Goal: Task Accomplishment & Management: Use online tool/utility

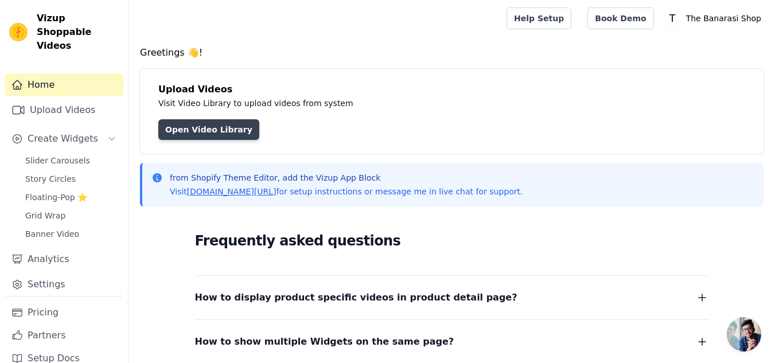
click at [219, 122] on link "Open Video Library" at bounding box center [208, 129] width 101 height 21
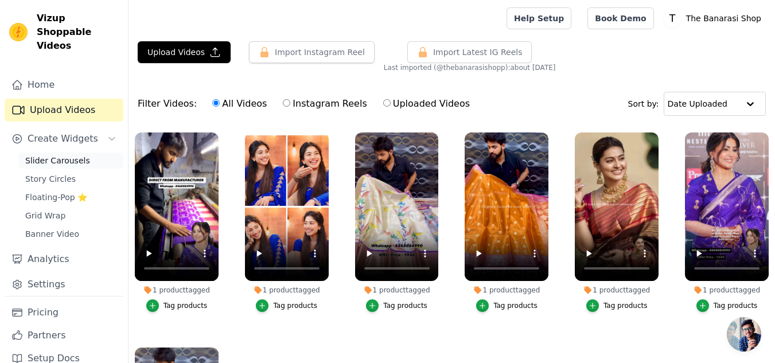
click at [68, 155] on span "Slider Carousels" at bounding box center [57, 160] width 65 height 11
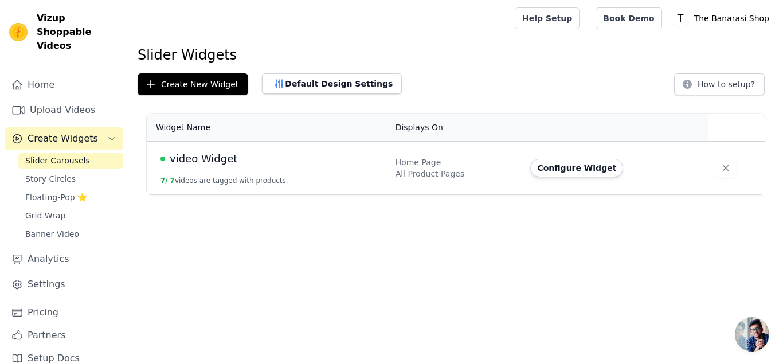
click at [229, 161] on span "video Widget" at bounding box center [204, 159] width 68 height 16
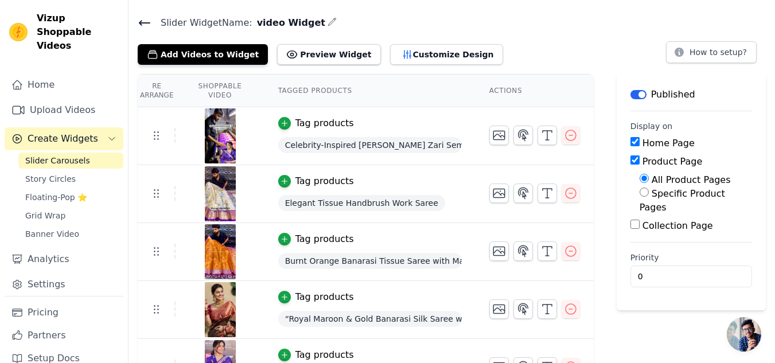
scroll to position [57, 0]
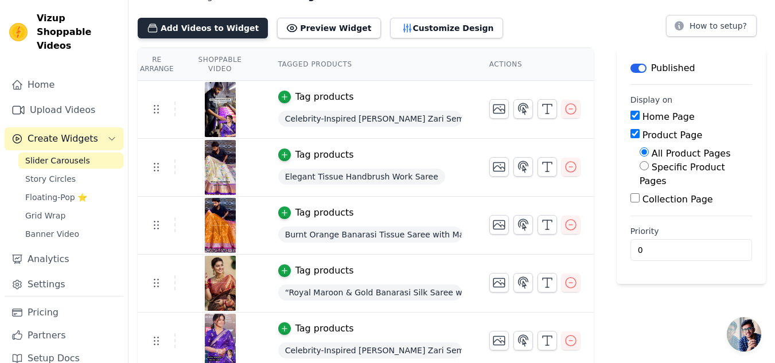
click at [206, 29] on button "Add Videos to Widget" at bounding box center [203, 28] width 130 height 21
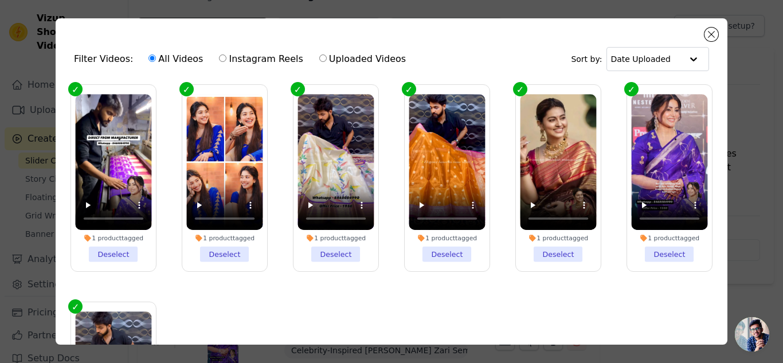
scroll to position [0, 0]
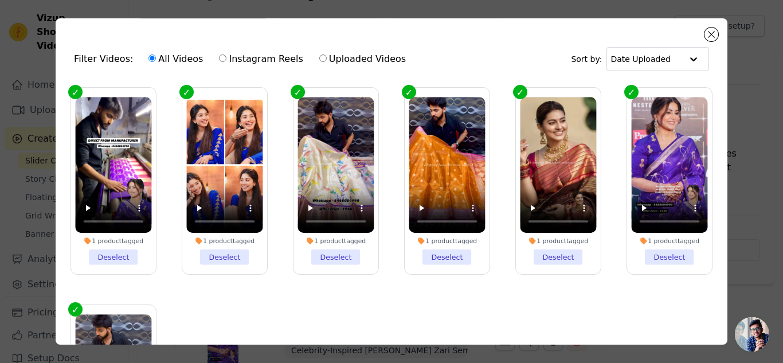
click at [219, 57] on input "Instagram Reels" at bounding box center [222, 57] width 7 height 7
radio input "true"
click at [319, 57] on input "Uploaded Videos" at bounding box center [322, 57] width 7 height 7
radio input "true"
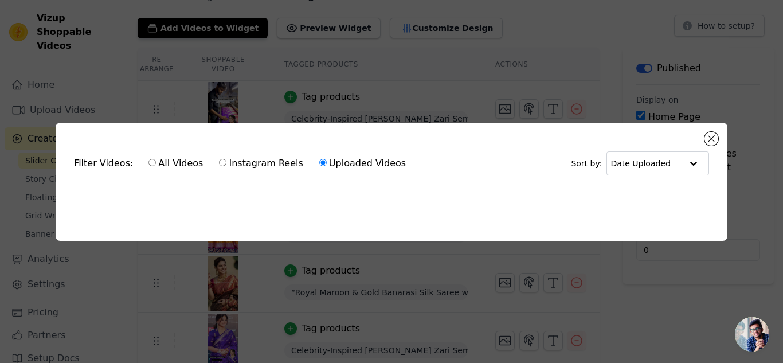
click at [219, 160] on input "Instagram Reels" at bounding box center [222, 162] width 7 height 7
radio input "true"
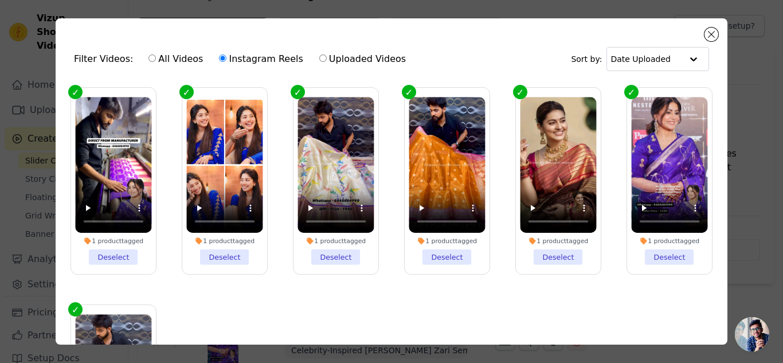
click at [149, 60] on input "All Videos" at bounding box center [152, 57] width 7 height 7
radio input "true"
click at [713, 37] on button "Close modal" at bounding box center [712, 35] width 14 height 14
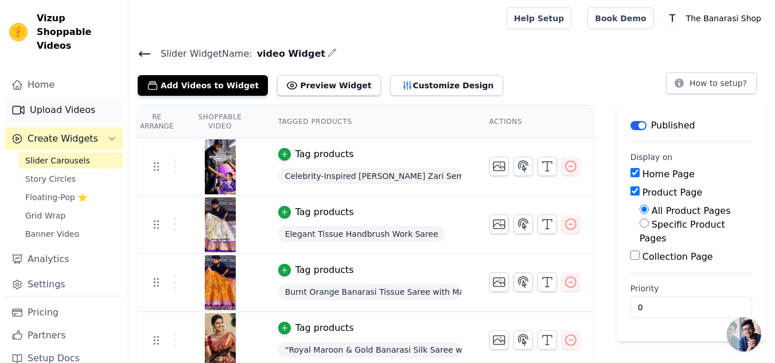
click at [59, 99] on link "Upload Videos" at bounding box center [64, 110] width 119 height 23
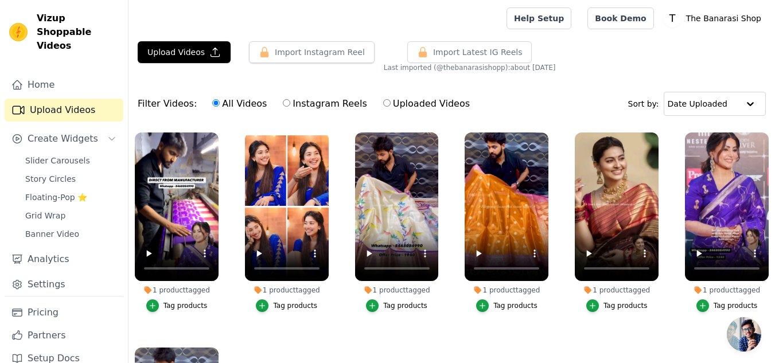
click at [283, 102] on input "Instagram Reels" at bounding box center [286, 102] width 7 height 7
radio input "true"
click at [212, 107] on input "All Videos" at bounding box center [215, 102] width 7 height 7
radio input "true"
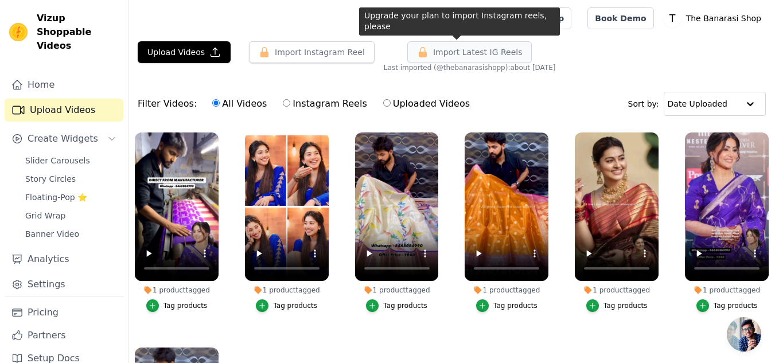
click at [462, 53] on span "Import Latest IG Reels" at bounding box center [477, 51] width 89 height 11
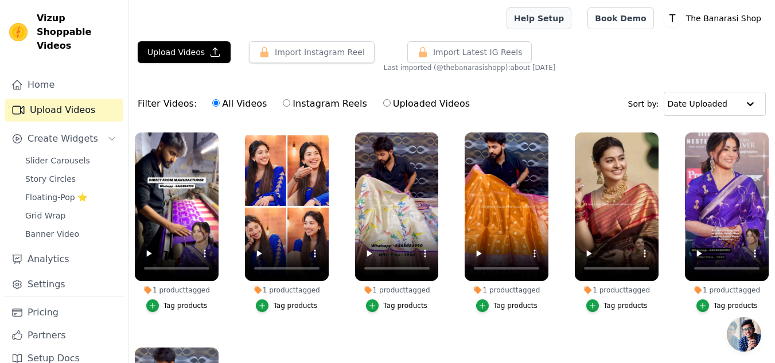
click at [564, 19] on link "Help Setup" at bounding box center [538, 18] width 65 height 22
click at [65, 155] on span "Slider Carousels" at bounding box center [57, 160] width 65 height 11
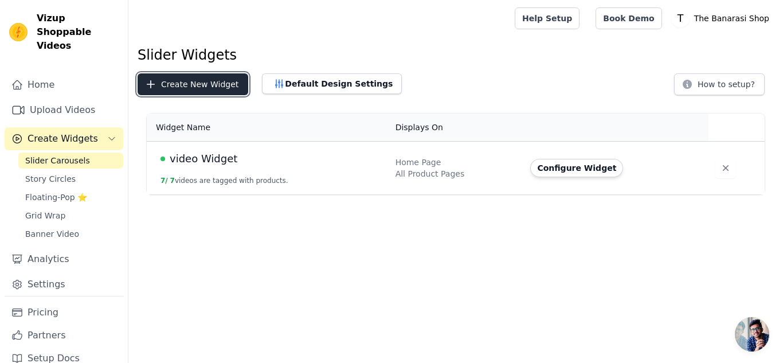
click at [196, 84] on button "Create New Widget" at bounding box center [193, 84] width 111 height 22
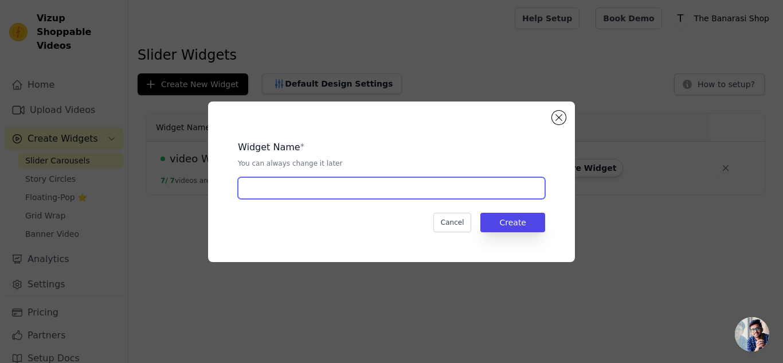
click at [308, 196] on input "text" at bounding box center [391, 188] width 307 height 22
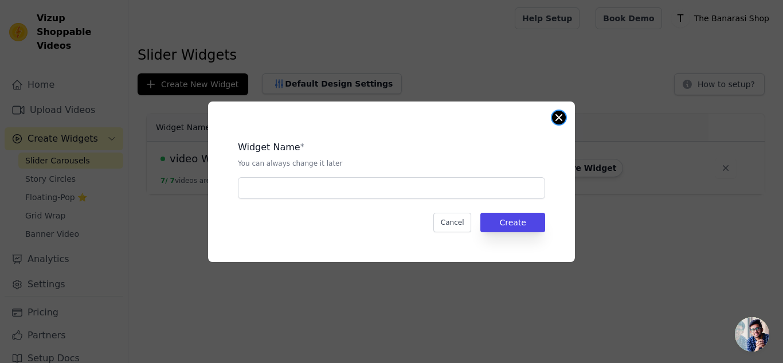
click at [557, 121] on button "Close modal" at bounding box center [559, 118] width 14 height 14
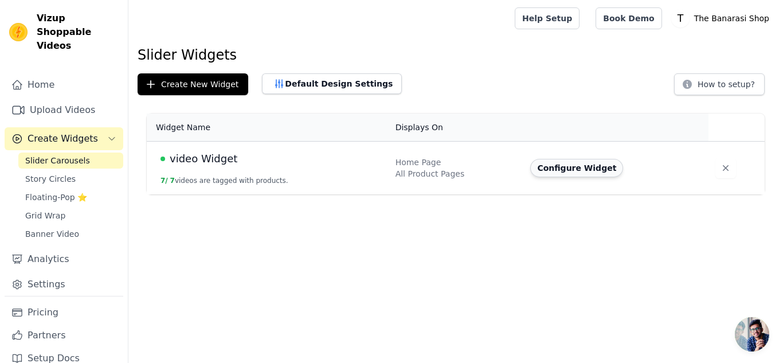
click at [558, 167] on button "Configure Widget" at bounding box center [576, 168] width 93 height 18
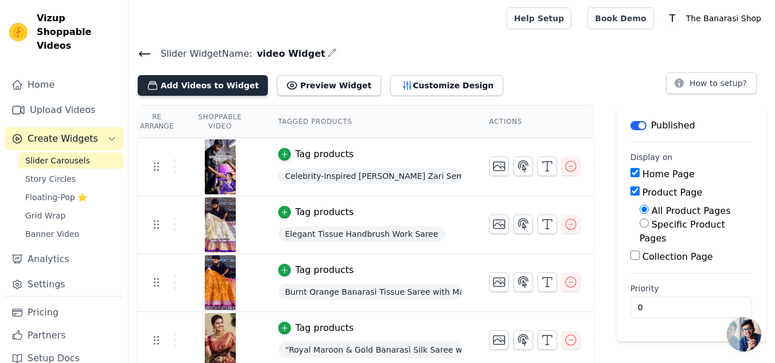
click at [196, 86] on button "Add Videos to Widget" at bounding box center [203, 85] width 130 height 21
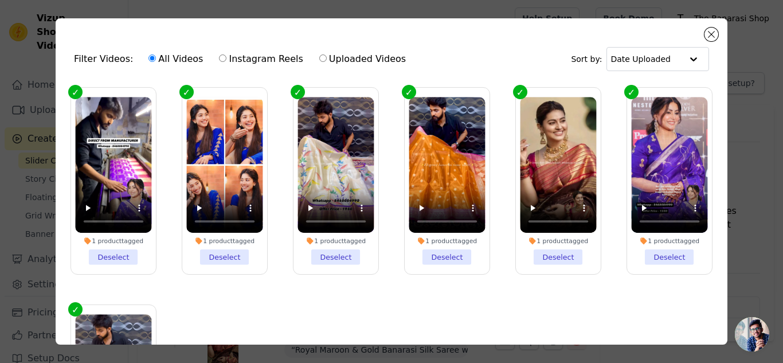
click at [224, 62] on label "Instagram Reels" at bounding box center [260, 59] width 85 height 15
click at [224, 62] on input "Instagram Reels" at bounding box center [222, 57] width 7 height 7
radio input "true"
click at [713, 36] on button "Close modal" at bounding box center [712, 35] width 14 height 14
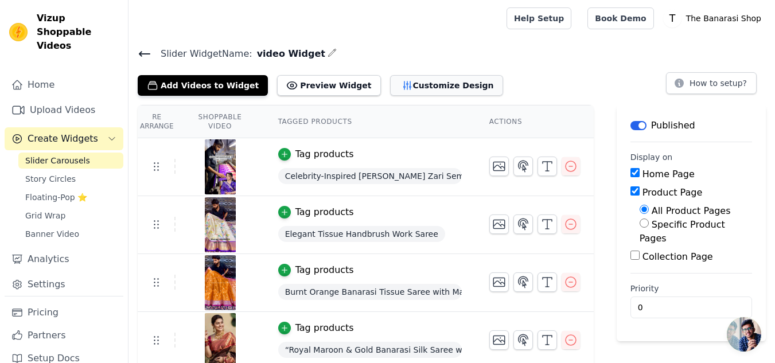
click at [397, 83] on button "Customize Design" at bounding box center [446, 85] width 113 height 21
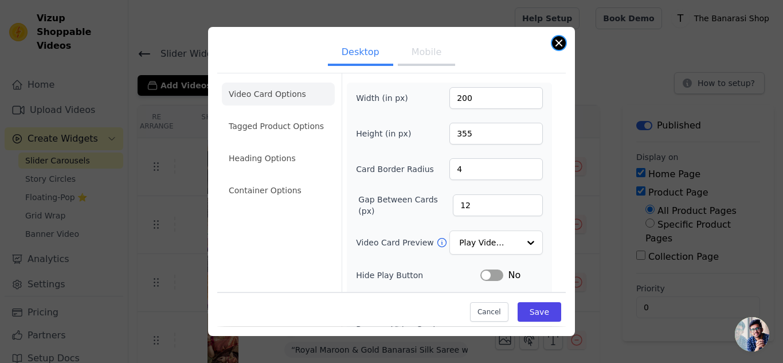
click at [557, 42] on button "Close modal" at bounding box center [559, 43] width 14 height 14
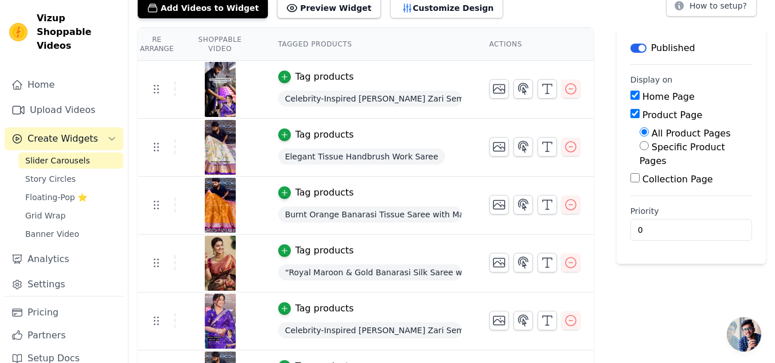
scroll to position [57, 0]
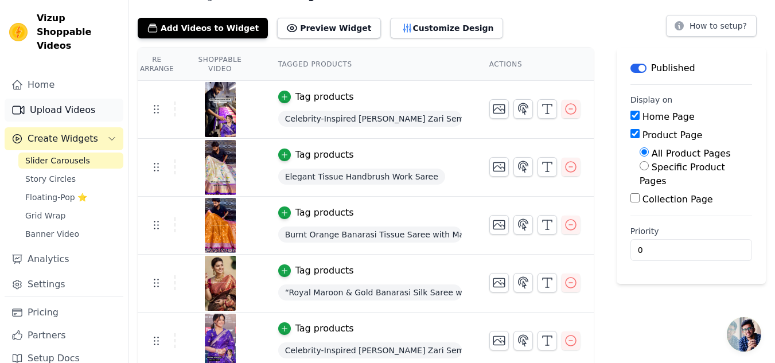
click at [77, 99] on link "Upload Videos" at bounding box center [64, 110] width 119 height 23
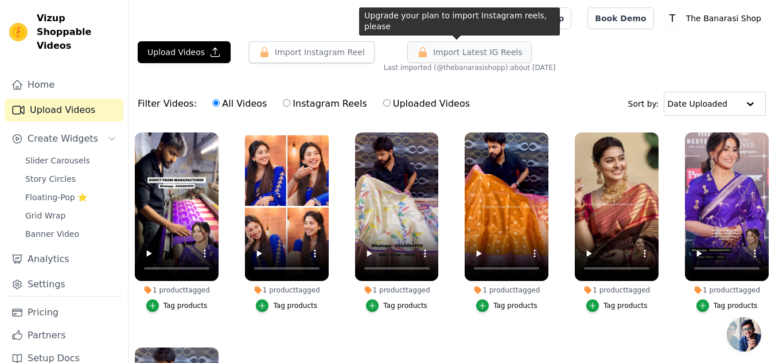
click at [447, 52] on span "Import Latest IG Reels" at bounding box center [477, 51] width 89 height 11
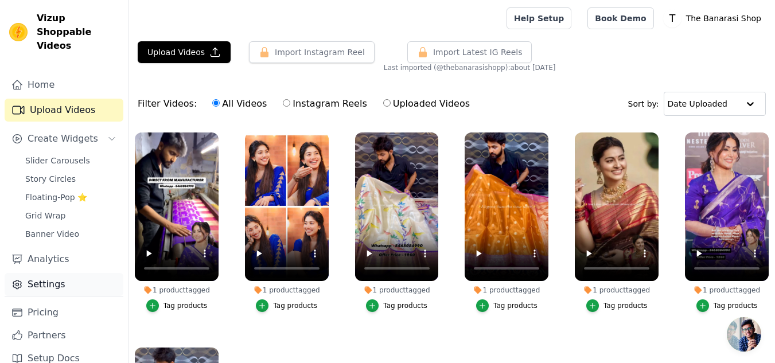
scroll to position [2, 0]
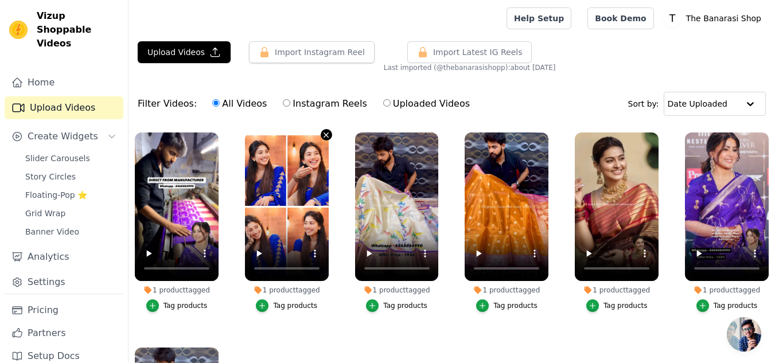
click at [322, 134] on icon "button" at bounding box center [326, 135] width 9 height 9
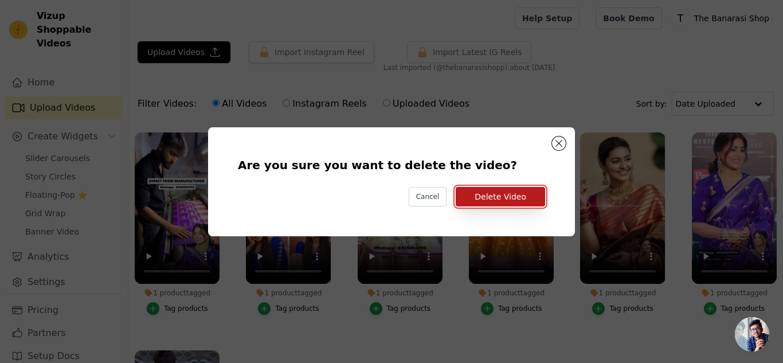
click at [499, 197] on button "Delete Video" at bounding box center [500, 196] width 89 height 19
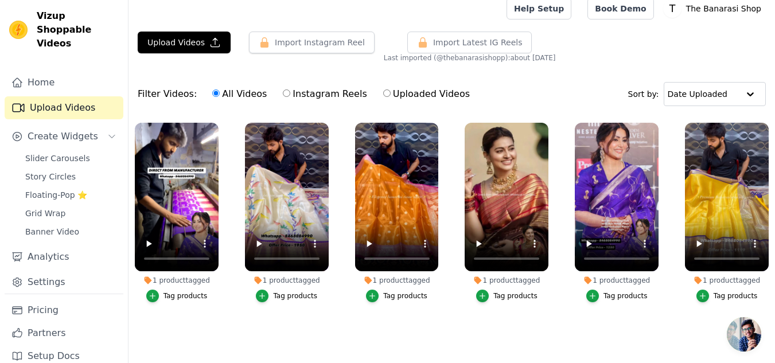
scroll to position [0, 0]
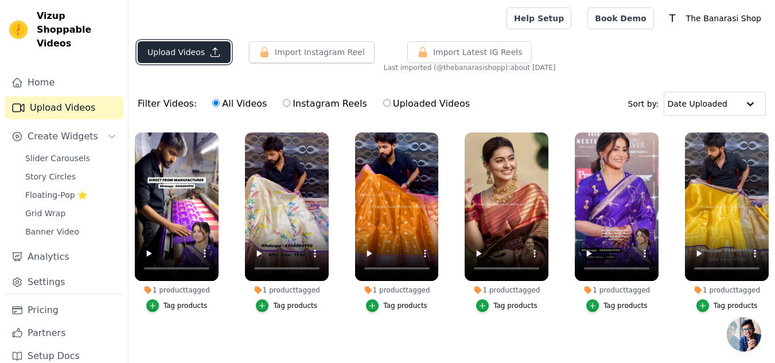
click at [202, 52] on button "Upload Videos" at bounding box center [184, 52] width 93 height 22
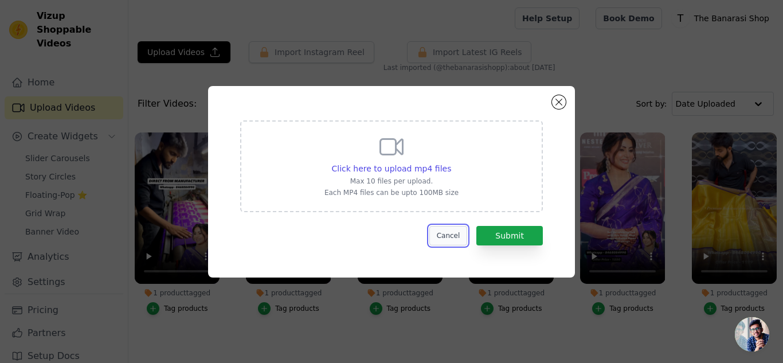
click at [454, 235] on button "Cancel" at bounding box center [448, 235] width 38 height 19
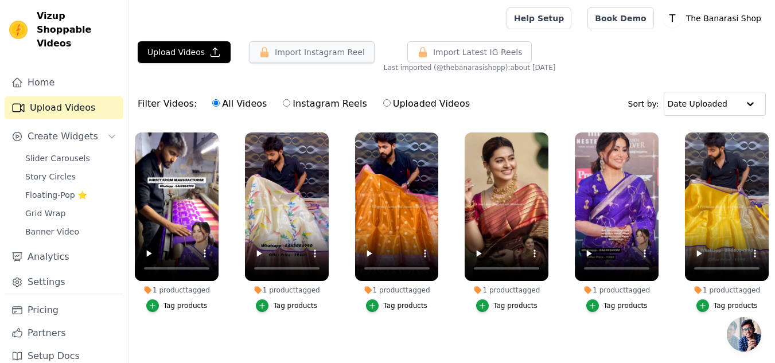
click at [317, 52] on button "Import Instagram Reel" at bounding box center [312, 52] width 126 height 22
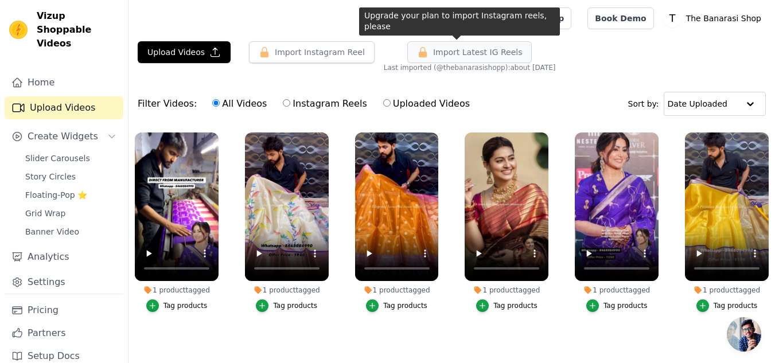
click at [417, 55] on icon "button" at bounding box center [422, 51] width 11 height 11
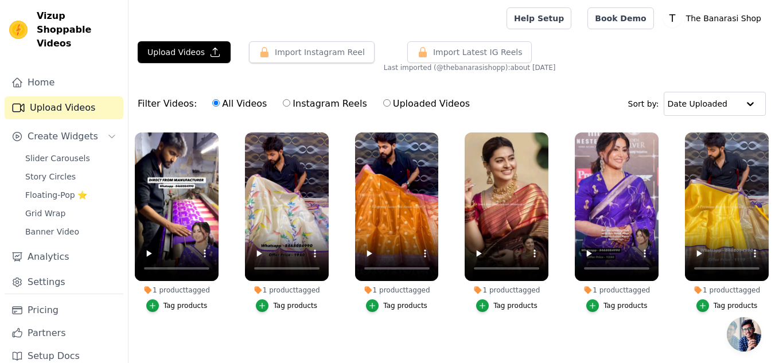
click at [295, 105] on label "Instagram Reels" at bounding box center [324, 103] width 85 height 15
click at [290, 105] on input "Instagram Reels" at bounding box center [286, 102] width 7 height 7
radio input "true"
click at [221, 105] on label "All Videos" at bounding box center [240, 103] width 56 height 15
click at [220, 105] on input "All Videos" at bounding box center [215, 102] width 7 height 7
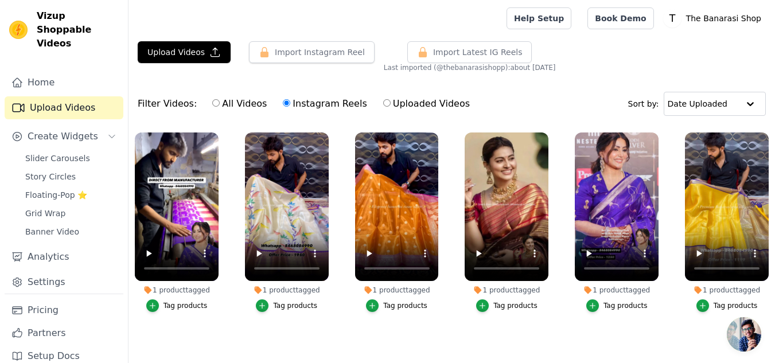
radio input "true"
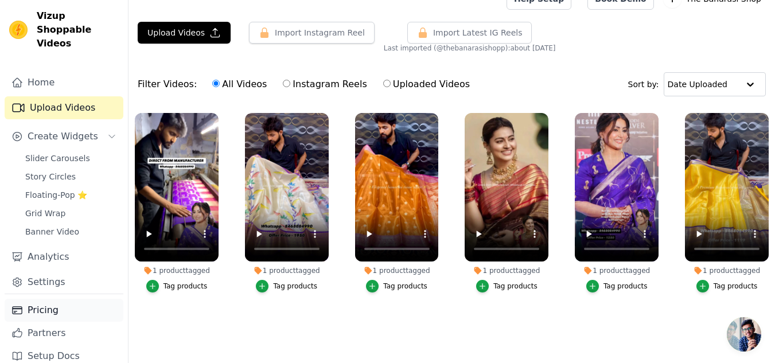
scroll to position [30, 0]
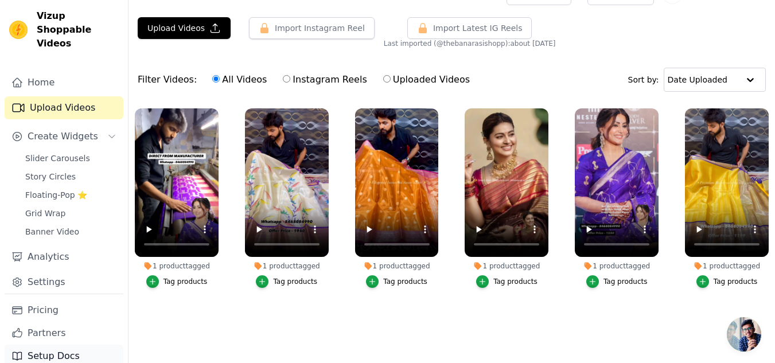
click at [57, 345] on link "Setup Docs" at bounding box center [64, 356] width 119 height 23
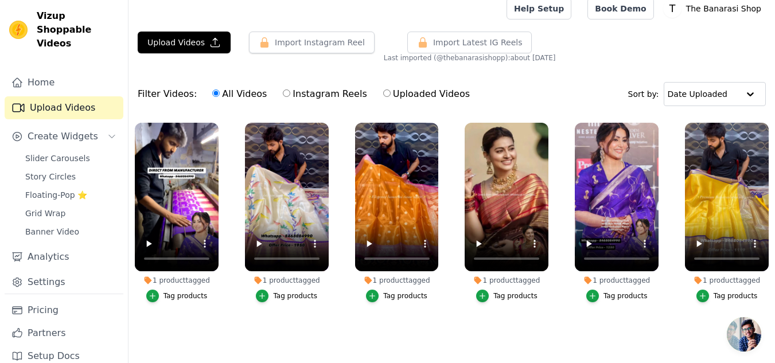
scroll to position [0, 0]
